Goal: Task Accomplishment & Management: Complete application form

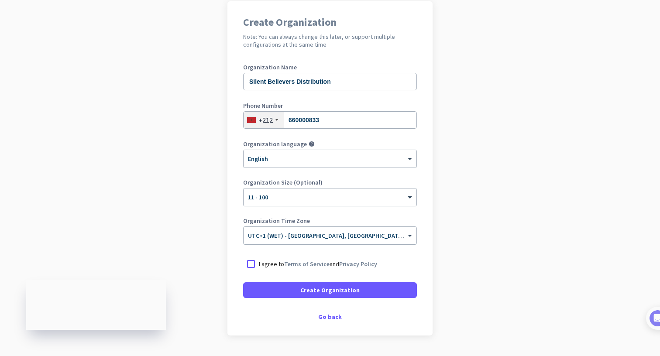
scroll to position [90, 0]
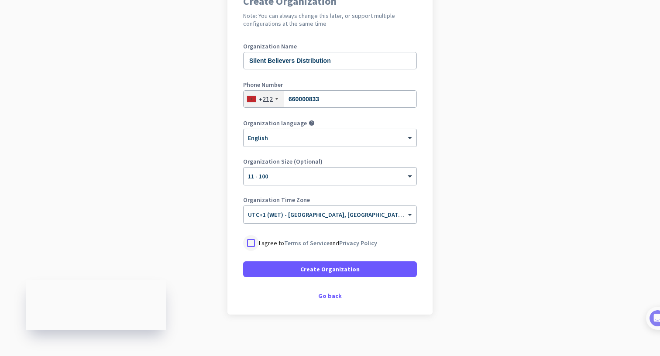
click at [243, 242] on div at bounding box center [251, 243] width 16 height 16
click at [244, 242] on div at bounding box center [251, 243] width 16 height 16
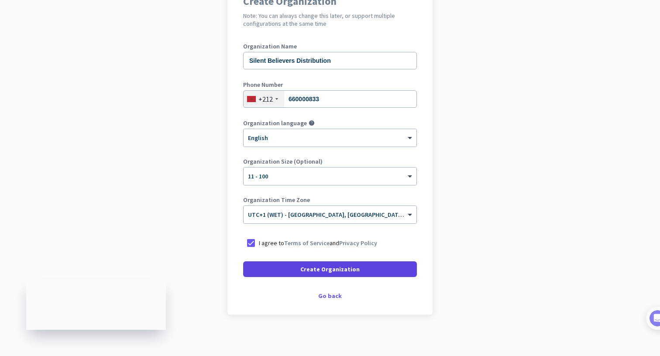
click at [278, 272] on span at bounding box center [330, 269] width 174 height 21
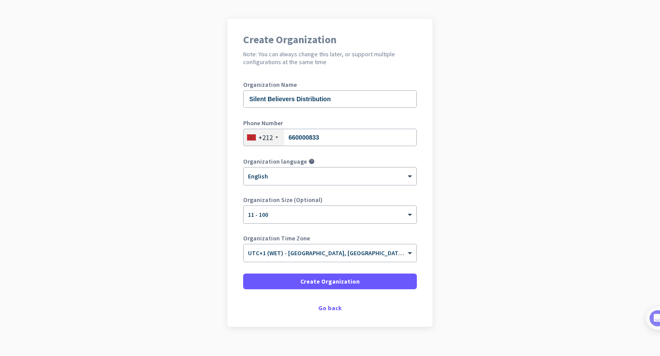
scroll to position [54, 0]
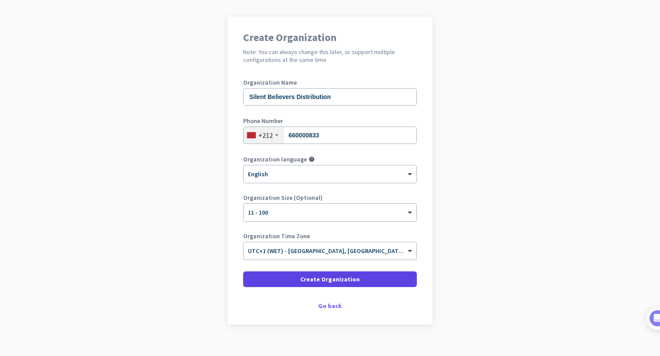
click at [301, 278] on span "Create Organization" at bounding box center [329, 279] width 59 height 9
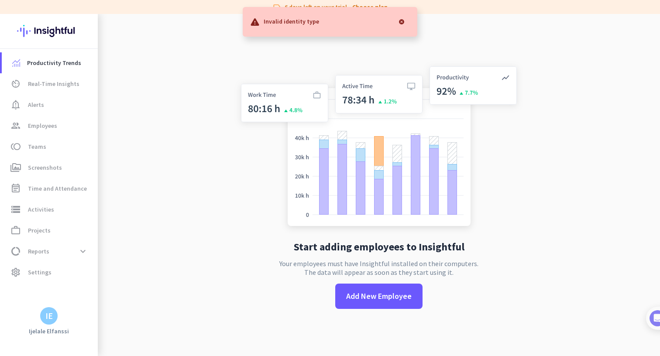
click at [403, 23] on div at bounding box center [401, 21] width 17 height 17
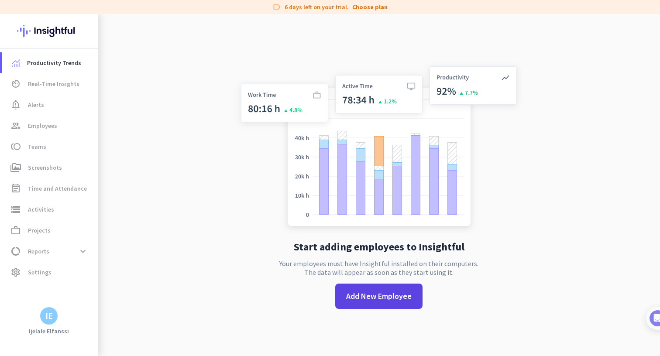
click at [356, 300] on span "Add New Employee" at bounding box center [379, 296] width 66 height 11
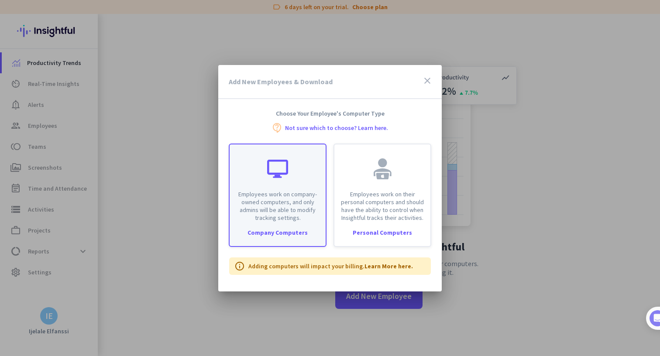
click at [286, 228] on div "Employees work on company-owned computers, and only admins will be able to modi…" at bounding box center [278, 195] width 98 height 103
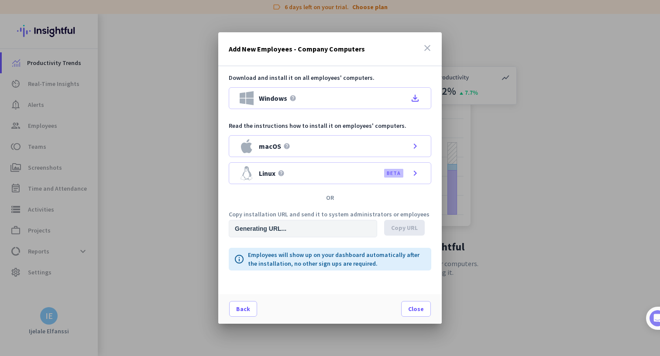
type input "[URL][DOMAIN_NAME]"
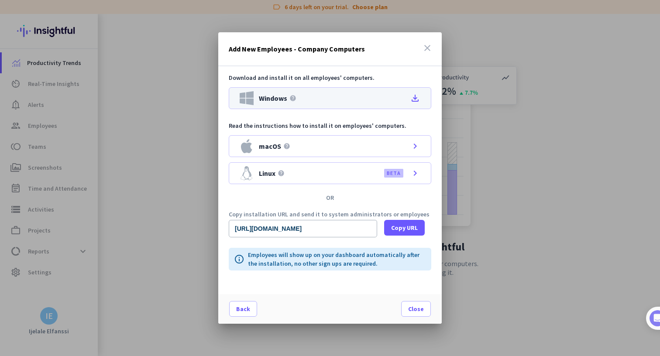
click at [415, 100] on icon "file_download" at bounding box center [415, 98] width 10 height 10
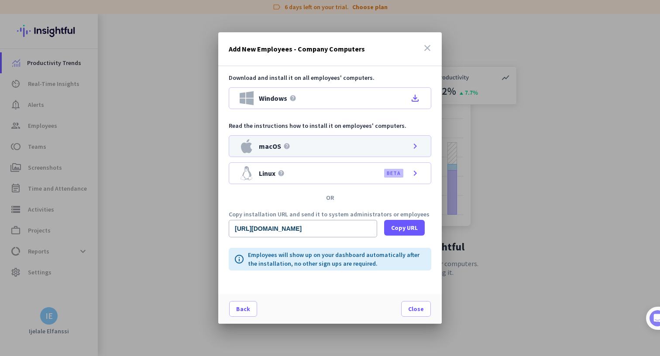
click at [329, 151] on div "macOS help chevron_right" at bounding box center [330, 146] width 203 height 22
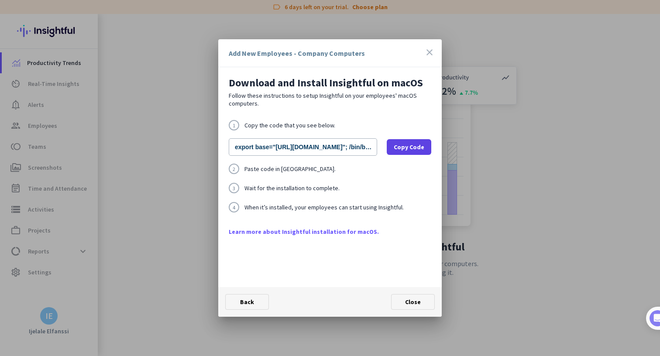
click at [407, 147] on span "Copy Code" at bounding box center [409, 147] width 31 height 9
click at [409, 304] on span "Close" at bounding box center [413, 302] width 16 height 8
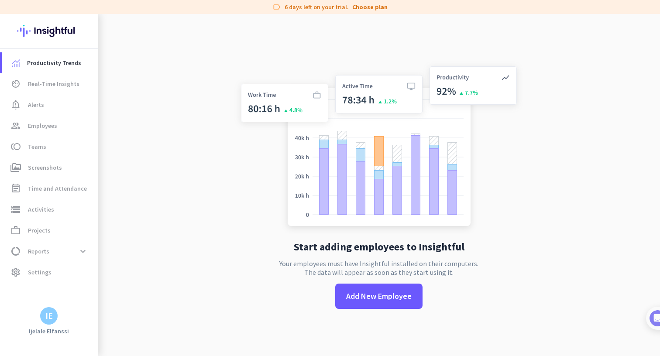
click at [235, 205] on img at bounding box center [379, 148] width 289 height 174
